Goal: Information Seeking & Learning: Find specific fact

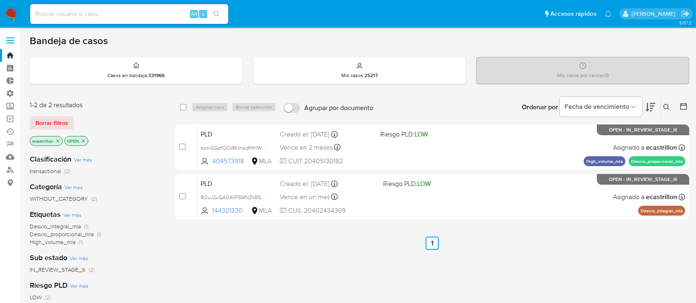
click at [11, 38] on span at bounding box center [10, 37] width 8 height 1
click at [0, 0] on input "checkbox" at bounding box center [0, 0] width 0 height 0
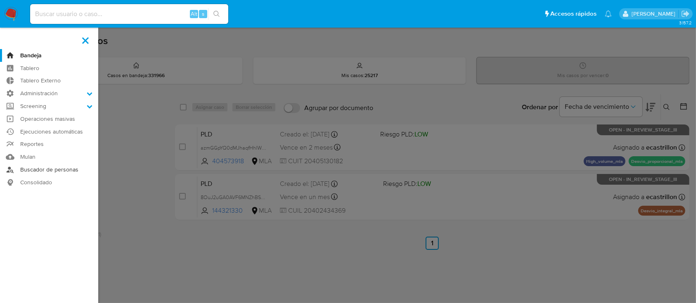
click at [58, 170] on link "Buscador de personas" at bounding box center [49, 169] width 98 height 13
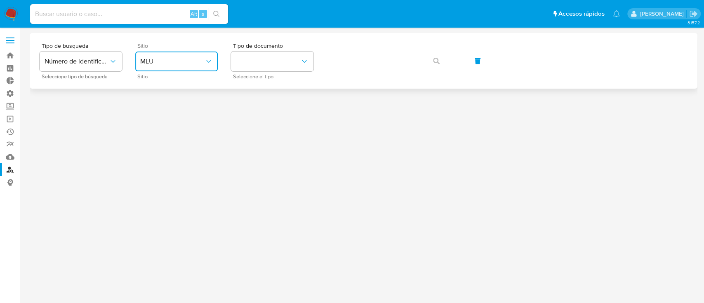
click at [172, 69] on button "MLU" at bounding box center [176, 62] width 83 height 20
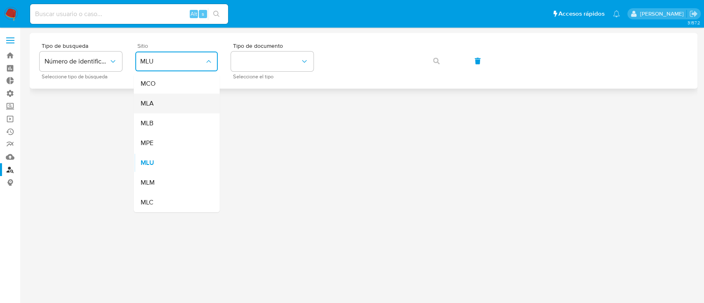
click at [179, 104] on div "MLA" at bounding box center [174, 104] width 68 height 20
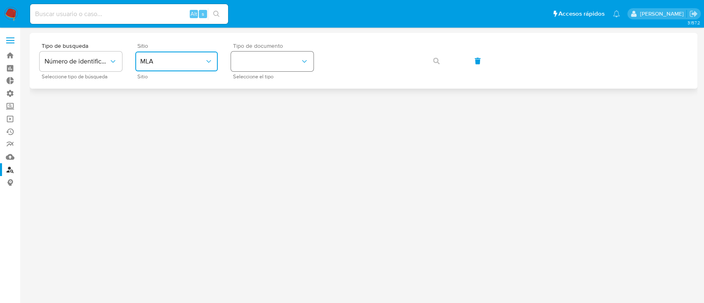
click at [237, 66] on button "identificationType" at bounding box center [272, 62] width 83 height 20
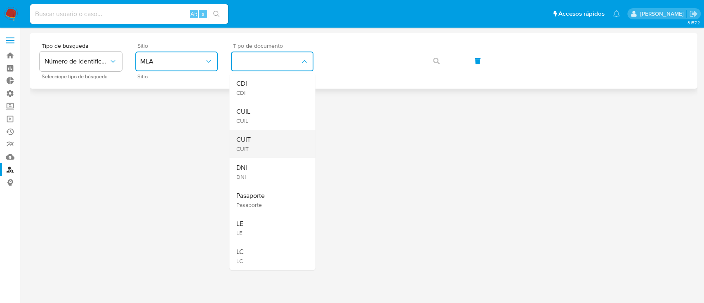
click at [260, 145] on div "CUIT CUIT" at bounding box center [270, 144] width 68 height 28
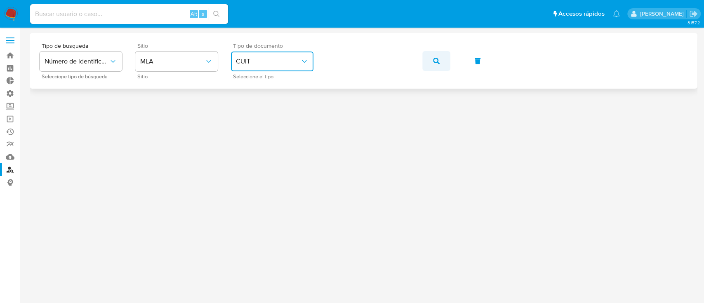
click at [436, 61] on icon "button" at bounding box center [436, 61] width 7 height 7
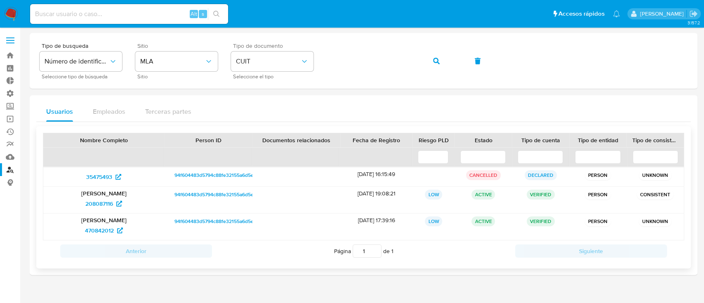
click at [198, 198] on span "94f604483d5794c88fe32155a6d5eb34" at bounding box center [219, 195] width 88 height 10
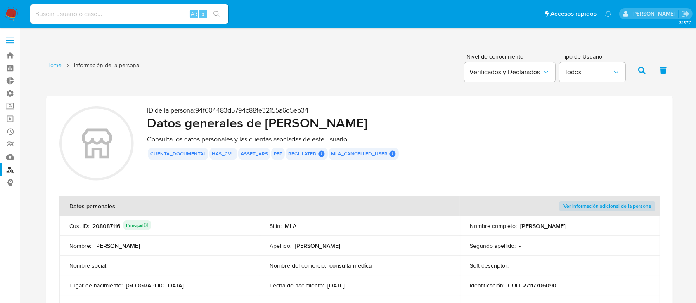
click at [106, 226] on div "208087116 Principal" at bounding box center [121, 226] width 59 height 12
click at [151, 12] on input at bounding box center [129, 14] width 198 height 11
paste input "208087116"
type input "208087116"
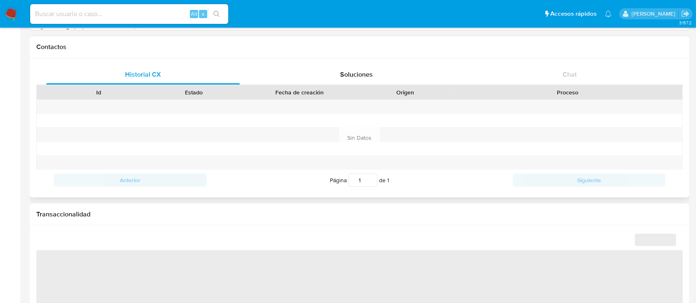
scroll to position [385, 0]
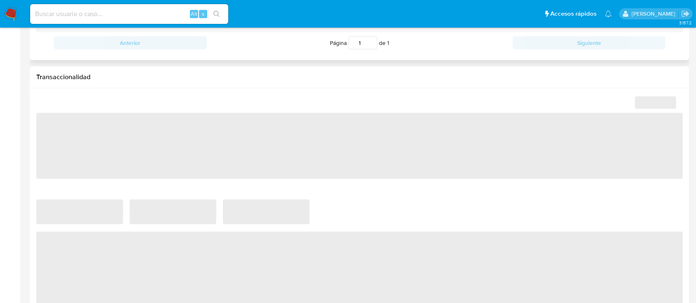
select select "10"
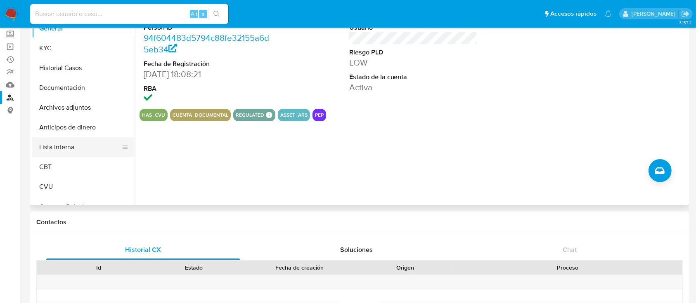
scroll to position [55, 0]
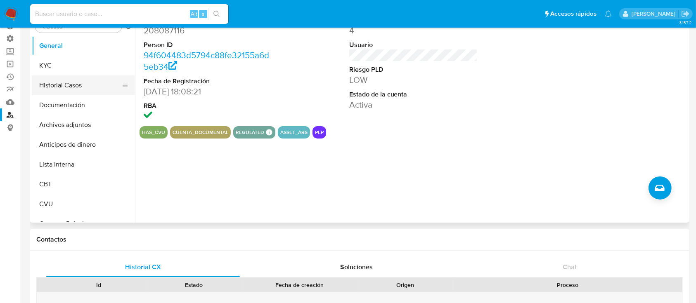
click at [55, 87] on button "Historial Casos" at bounding box center [80, 85] width 97 height 20
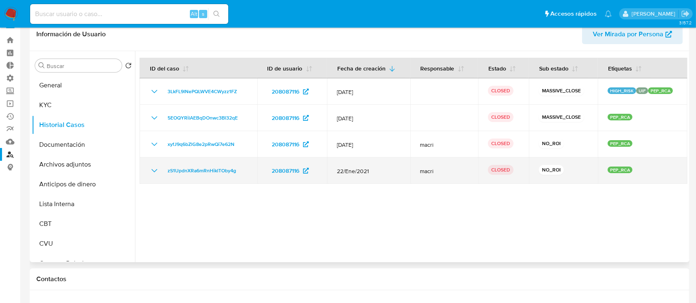
scroll to position [0, 0]
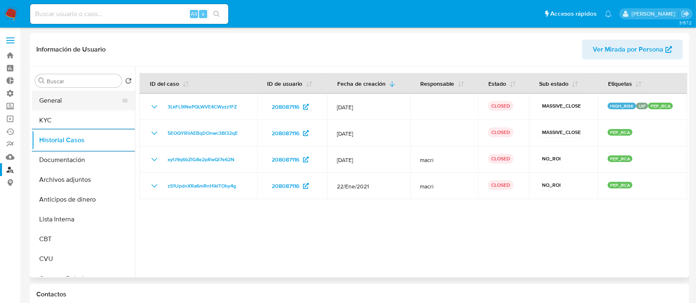
click at [53, 104] on button "General" at bounding box center [80, 101] width 97 height 20
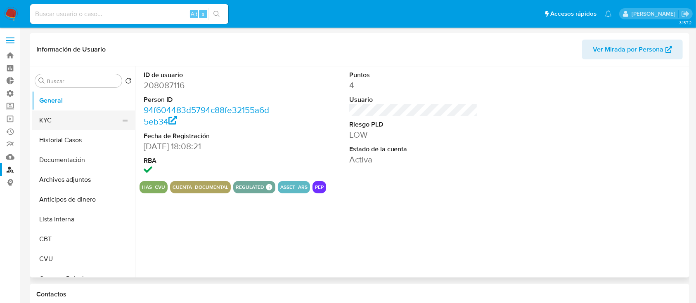
click at [72, 124] on button "KYC" at bounding box center [80, 121] width 97 height 20
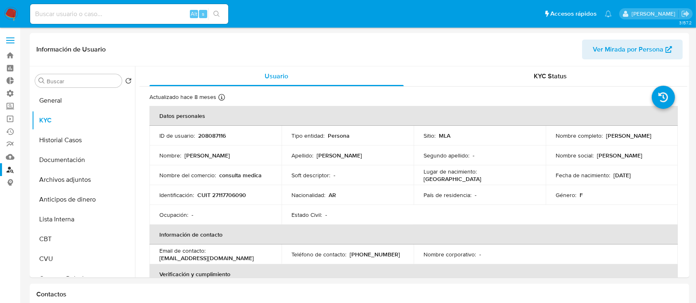
click at [9, 38] on span at bounding box center [10, 37] width 8 height 1
click at [0, 0] on input "checkbox" at bounding box center [0, 0] width 0 height 0
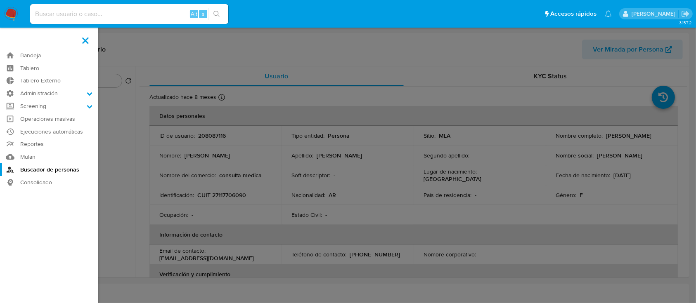
click at [40, 170] on link "Buscador de personas" at bounding box center [49, 169] width 98 height 13
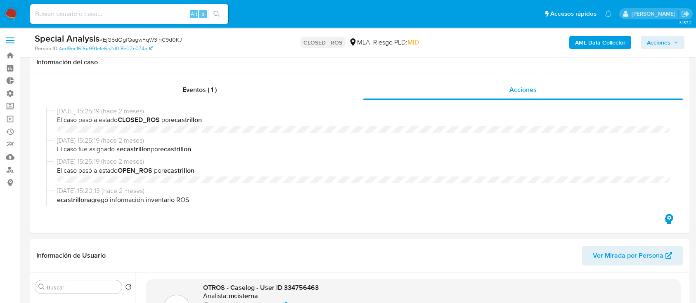
select select "10"
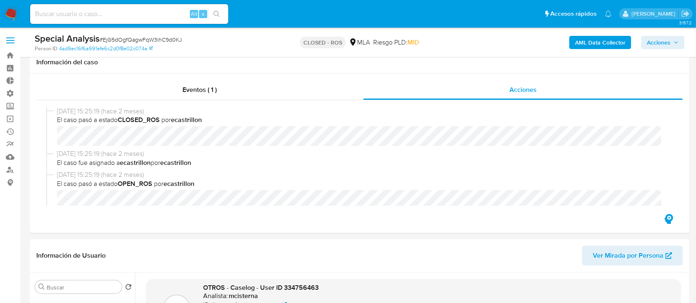
scroll to position [96, 0]
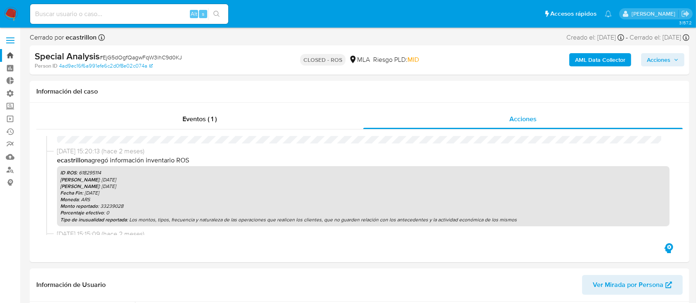
click at [15, 52] on link "Bandeja" at bounding box center [49, 55] width 98 height 13
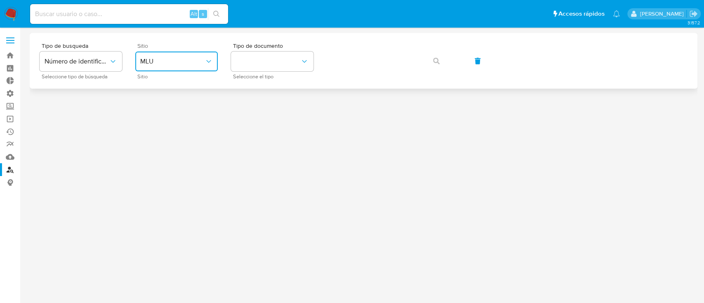
click at [194, 65] on span "MLU" at bounding box center [172, 61] width 64 height 8
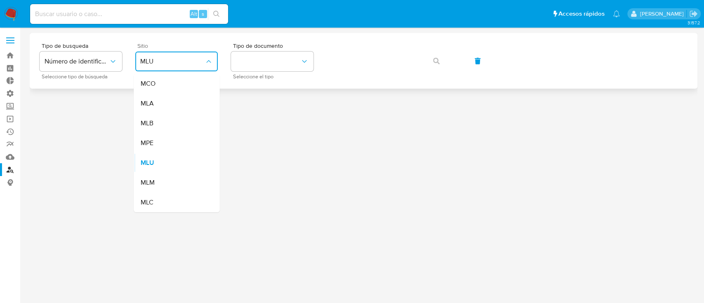
click at [186, 103] on div "MLA" at bounding box center [174, 104] width 68 height 20
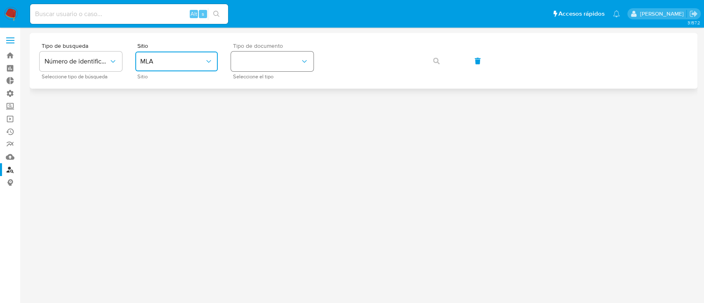
click at [273, 66] on button "identificationType" at bounding box center [272, 62] width 83 height 20
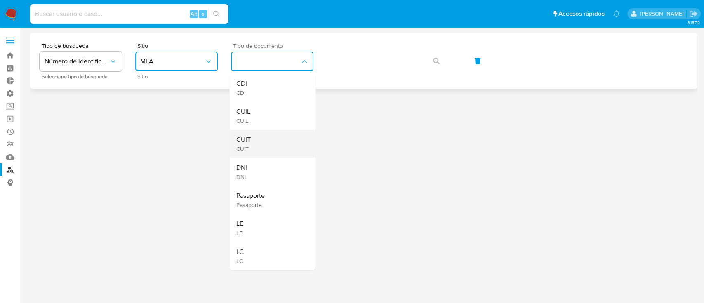
click at [256, 139] on div "CUIT CUIT" at bounding box center [270, 144] width 68 height 28
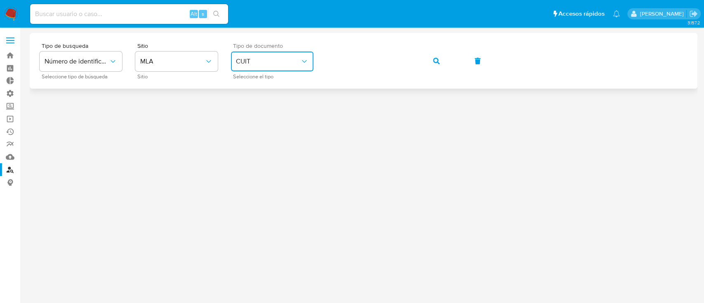
click at [435, 64] on icon "button" at bounding box center [436, 61] width 7 height 7
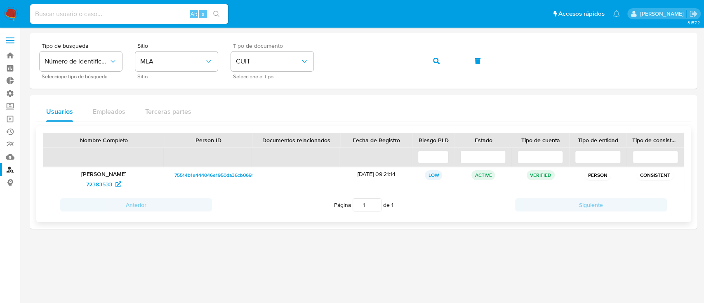
click at [227, 177] on span "75514b1e444046e1950da36cb0691427" at bounding box center [218, 175] width 87 height 10
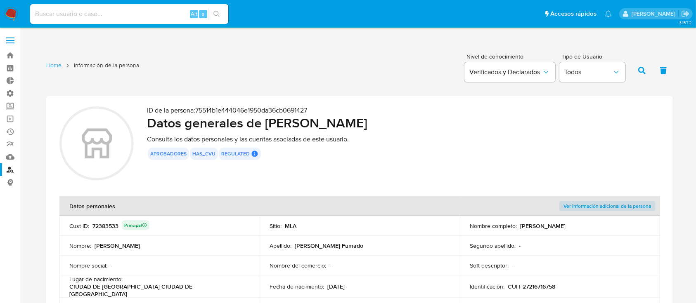
click at [110, 227] on div "72383533 Principal" at bounding box center [120, 226] width 57 height 12
click at [64, 19] on div "Alt s" at bounding box center [129, 14] width 198 height 20
click at [68, 12] on input at bounding box center [129, 14] width 198 height 11
paste input "72383533"
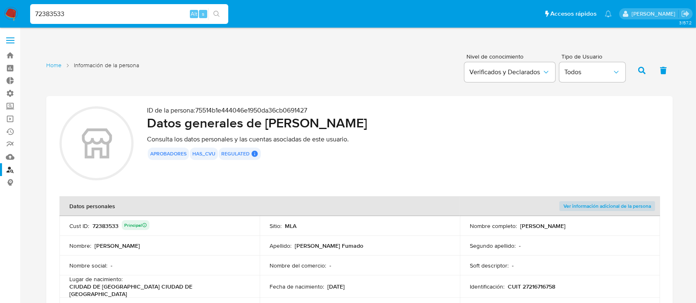
type input "72383533"
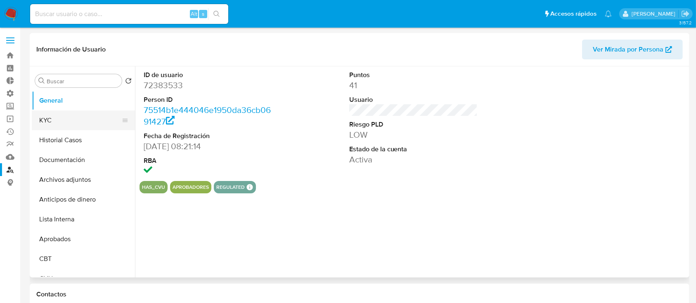
click at [56, 118] on button "KYC" at bounding box center [80, 121] width 97 height 20
select select "10"
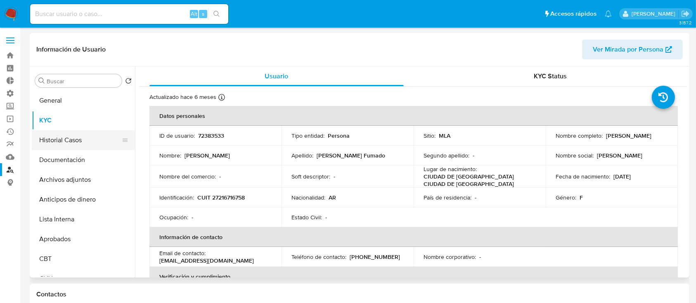
click at [66, 139] on button "Historial Casos" at bounding box center [80, 140] width 97 height 20
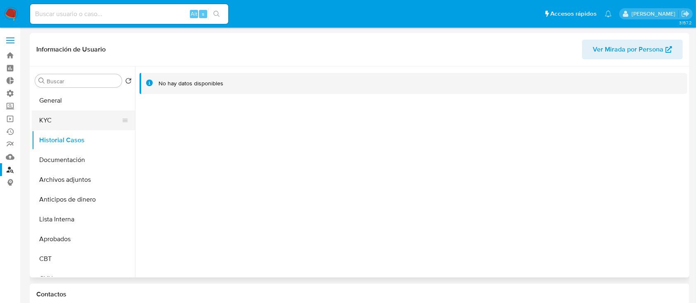
click at [94, 111] on button "KYC" at bounding box center [80, 121] width 97 height 20
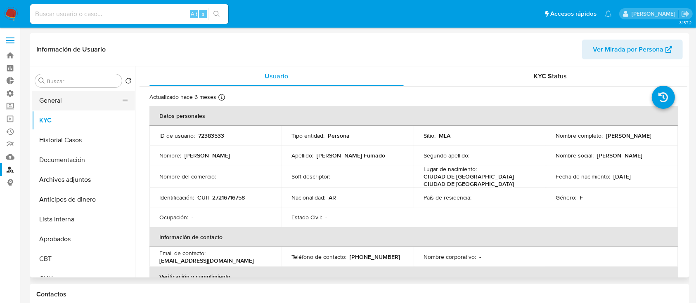
click at [88, 100] on button "General" at bounding box center [80, 101] width 97 height 20
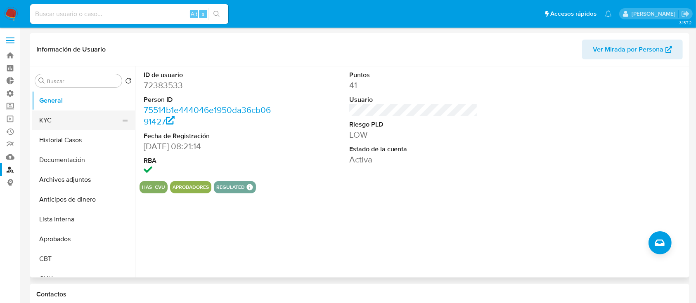
click at [78, 114] on button "KYC" at bounding box center [80, 121] width 97 height 20
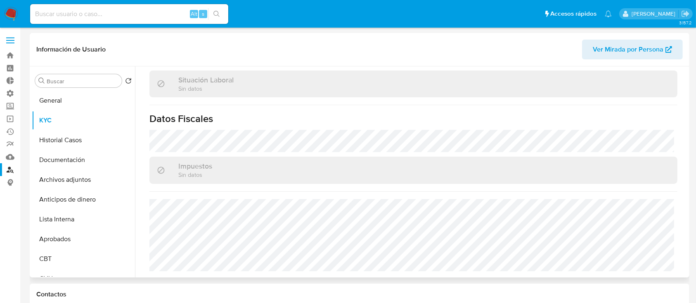
scroll to position [55, 0]
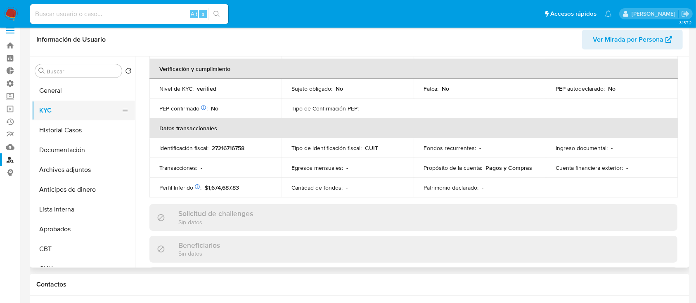
scroll to position [9, 0]
click at [66, 128] on button "Historial Casos" at bounding box center [80, 132] width 97 height 20
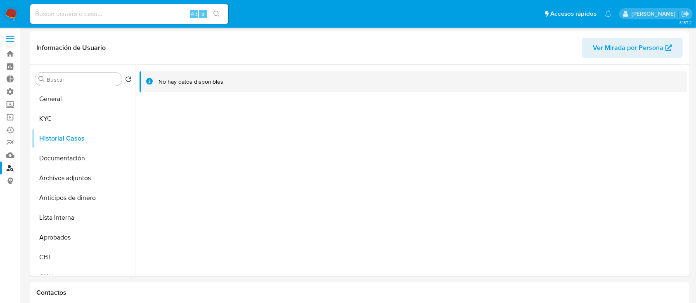
scroll to position [0, 0]
click at [40, 177] on button "Archivos adjuntos" at bounding box center [80, 180] width 97 height 20
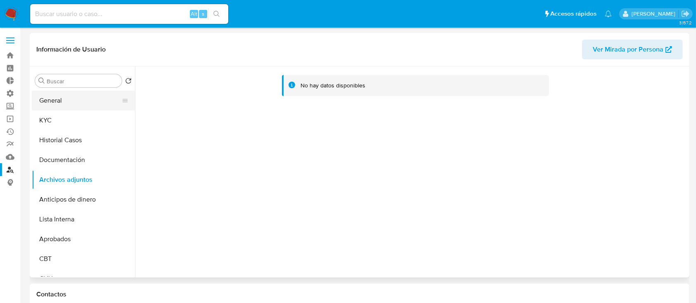
click at [80, 103] on button "General" at bounding box center [80, 101] width 97 height 20
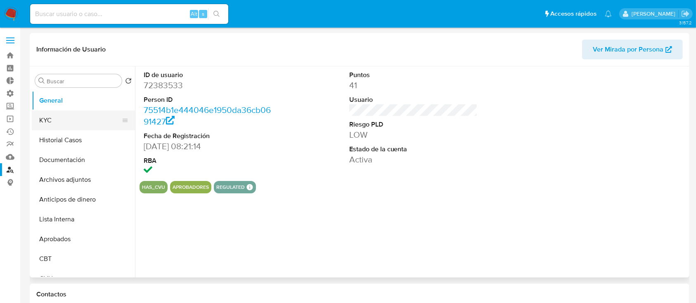
click at [64, 124] on button "KYC" at bounding box center [80, 121] width 97 height 20
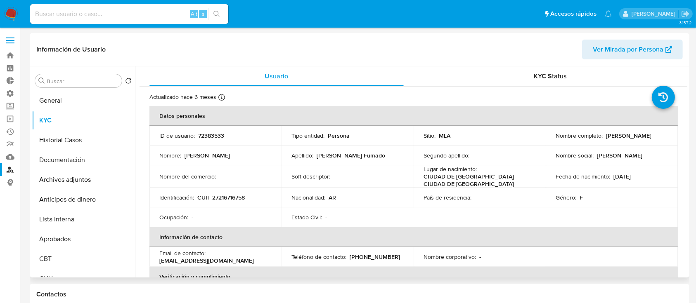
click at [222, 134] on p "72383533" at bounding box center [211, 135] width 26 height 7
copy p "72383533"
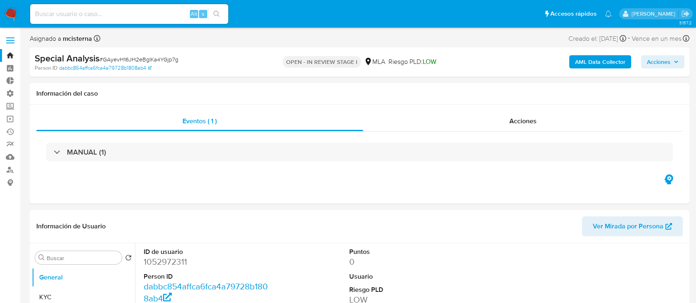
select select "10"
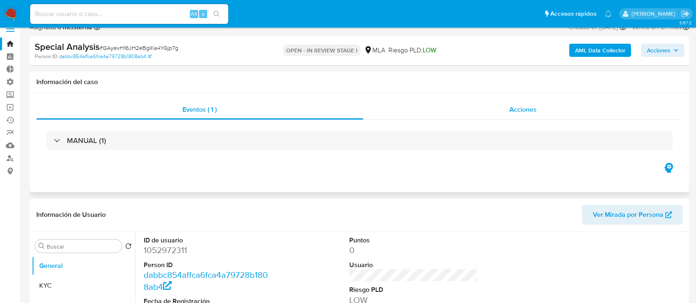
click at [384, 106] on div "Acciones" at bounding box center [523, 110] width 320 height 20
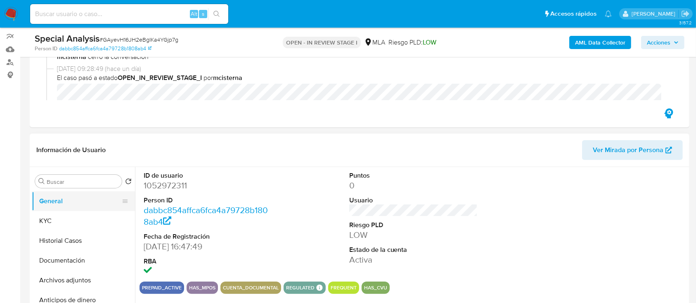
scroll to position [110, 0]
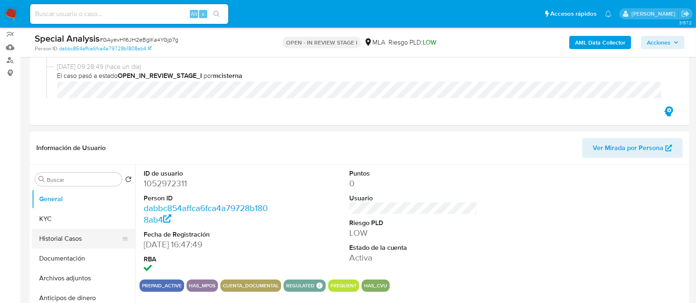
click at [55, 235] on button "Historial Casos" at bounding box center [80, 239] width 97 height 20
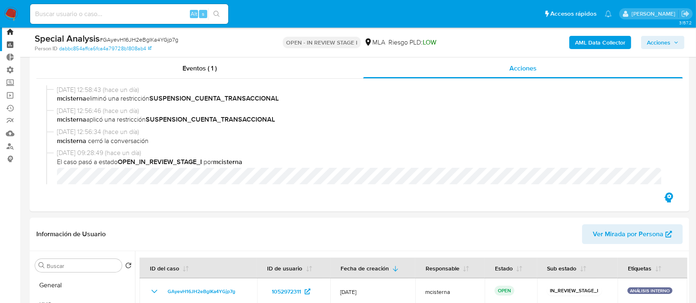
scroll to position [0, 0]
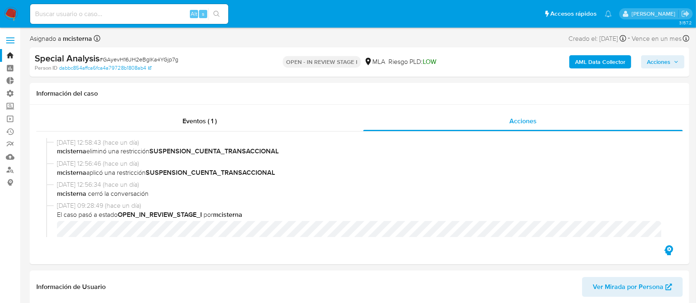
click at [5, 38] on label at bounding box center [10, 40] width 21 height 17
click at [0, 0] on input "checkbox" at bounding box center [0, 0] width 0 height 0
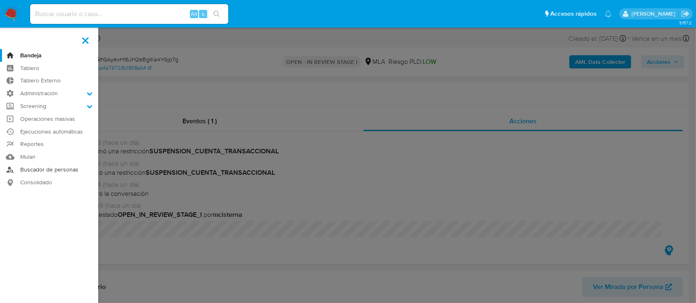
click at [18, 173] on link "Buscador de personas" at bounding box center [49, 169] width 98 height 13
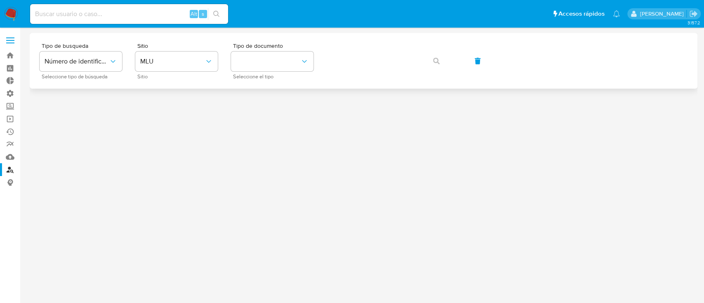
click at [132, 68] on div "Tipo de busqueda Número de identificación Seleccione tipo de búsqueda Sitio MLU…" at bounding box center [364, 61] width 648 height 36
click at [158, 66] on button "MLU" at bounding box center [176, 62] width 83 height 20
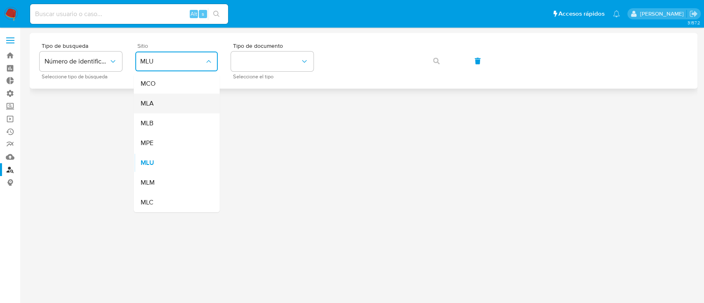
click at [161, 111] on div "MLA" at bounding box center [174, 104] width 68 height 20
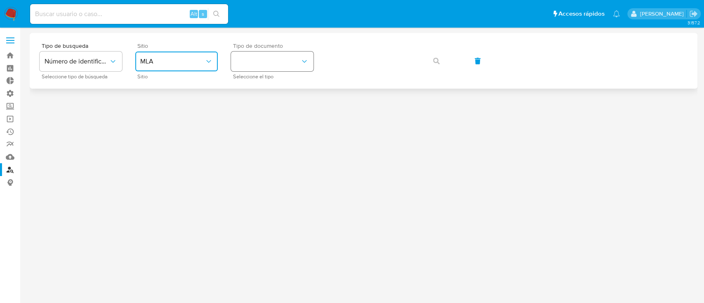
click at [264, 57] on button "identificationType" at bounding box center [272, 62] width 83 height 20
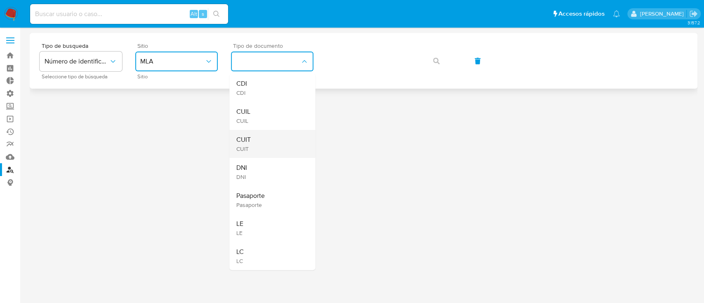
click at [249, 140] on span "CUIT" at bounding box center [243, 140] width 14 height 8
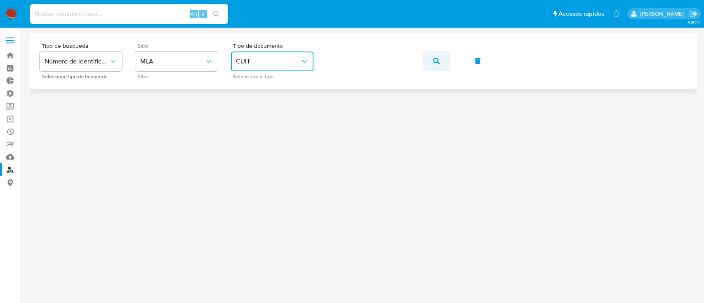
click at [437, 60] on icon "button" at bounding box center [436, 61] width 7 height 7
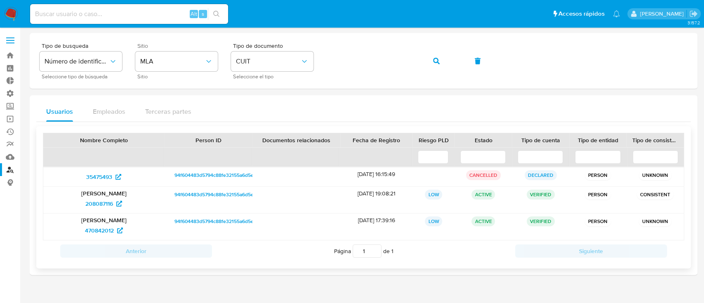
click at [212, 196] on span "94f604483d5794c88fe32155a6d5eb34" at bounding box center [219, 195] width 88 height 10
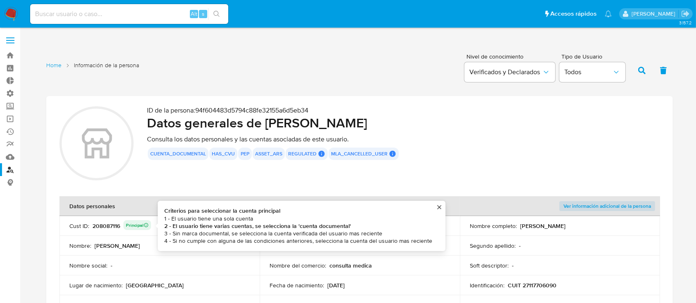
click at [99, 224] on div "208087116 Principal Criterios para seleccionar la cuenta principal 1 - El usuar…" at bounding box center [121, 226] width 59 height 12
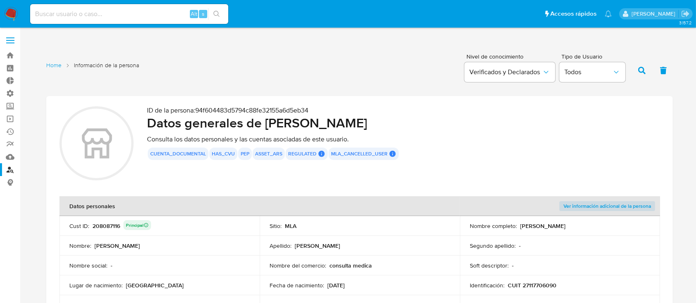
click at [99, 224] on div "208087116 Principal" at bounding box center [121, 226] width 59 height 12
click at [136, 11] on input at bounding box center [129, 14] width 198 height 11
paste input "208087116"
type input "208087116"
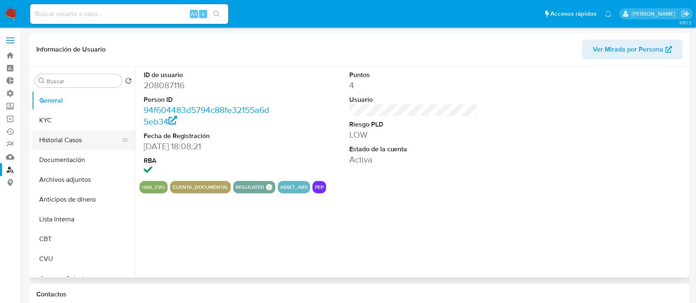
select select "10"
click at [63, 139] on button "Historial Casos" at bounding box center [80, 140] width 97 height 20
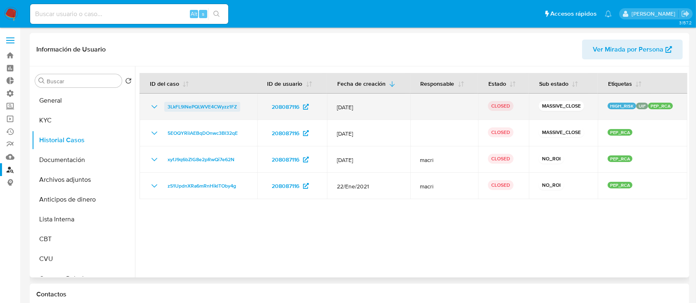
click at [202, 110] on span "3LkFL9lNePQLWVE4CWyzz1FZ" at bounding box center [201, 107] width 69 height 10
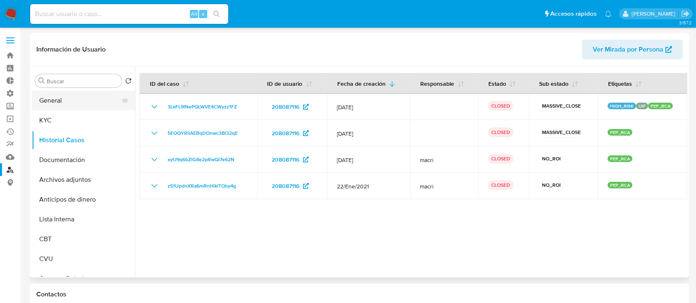
click at [92, 107] on button "General" at bounding box center [80, 101] width 97 height 20
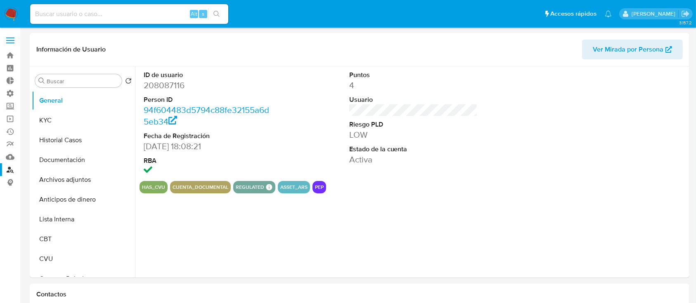
click at [169, 87] on dd "208087116" at bounding box center [208, 86] width 129 height 12
copy dd "208087116"
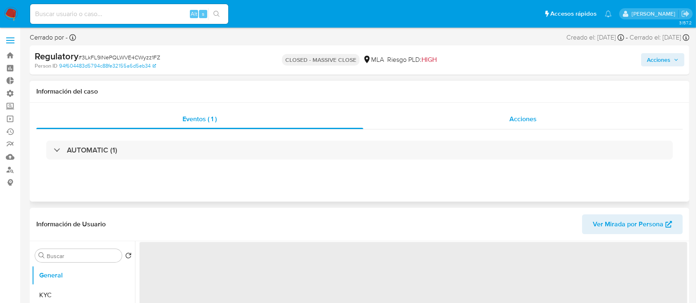
click at [486, 121] on div "Acciones" at bounding box center [523, 119] width 320 height 20
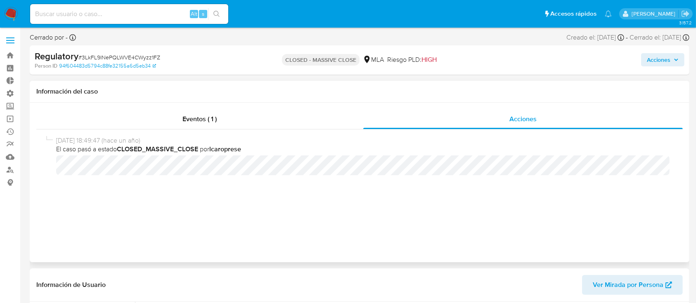
select select "10"
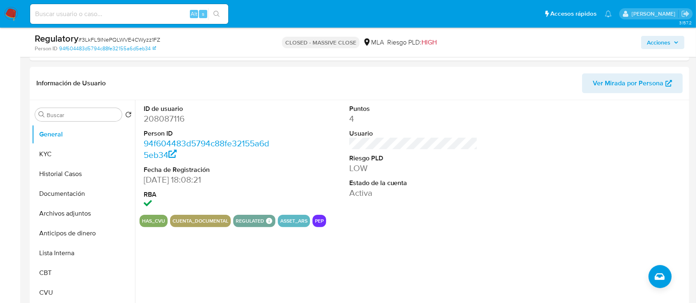
scroll to position [110, 0]
